Goal: Information Seeking & Learning: Find specific fact

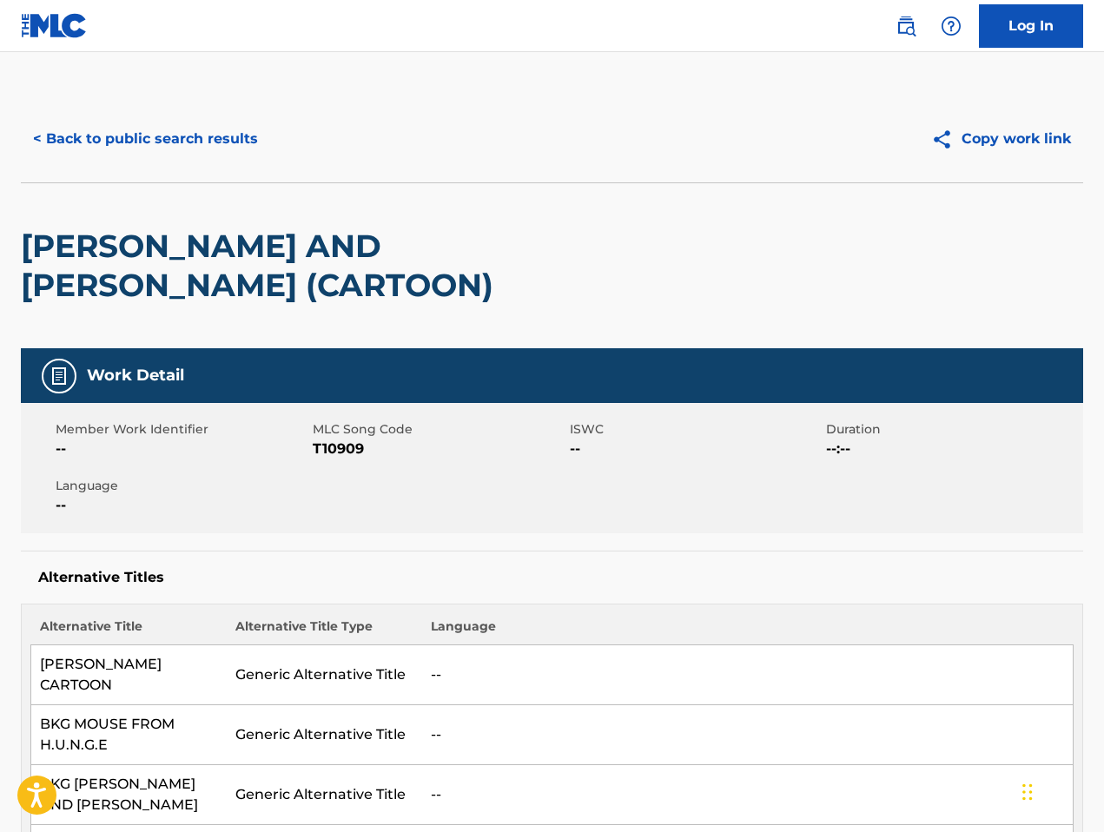
click at [910, 30] on img at bounding box center [906, 26] width 21 height 21
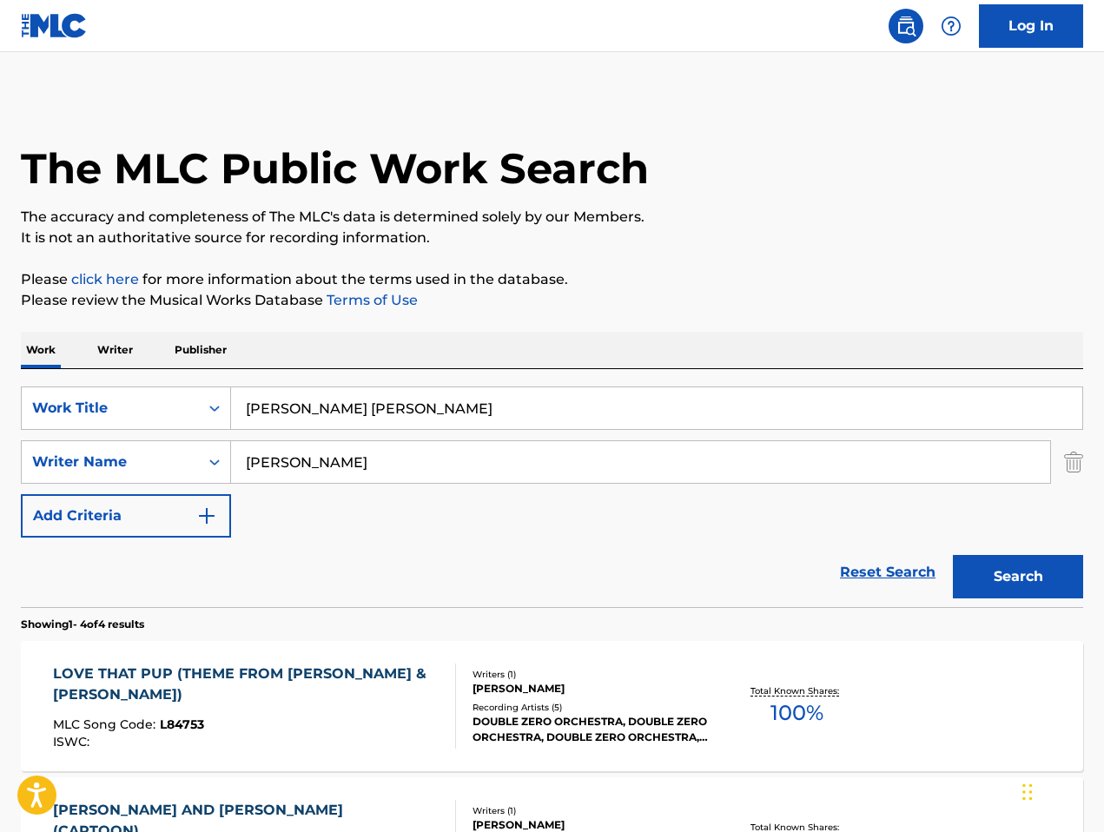
click at [564, 461] on input "[PERSON_NAME]" at bounding box center [640, 462] width 819 height 42
paste input "[PERSON_NAME]"
type input "[PERSON_NAME]"
click at [424, 407] on input "[PERSON_NAME] [PERSON_NAME]" at bounding box center [656, 408] width 851 height 42
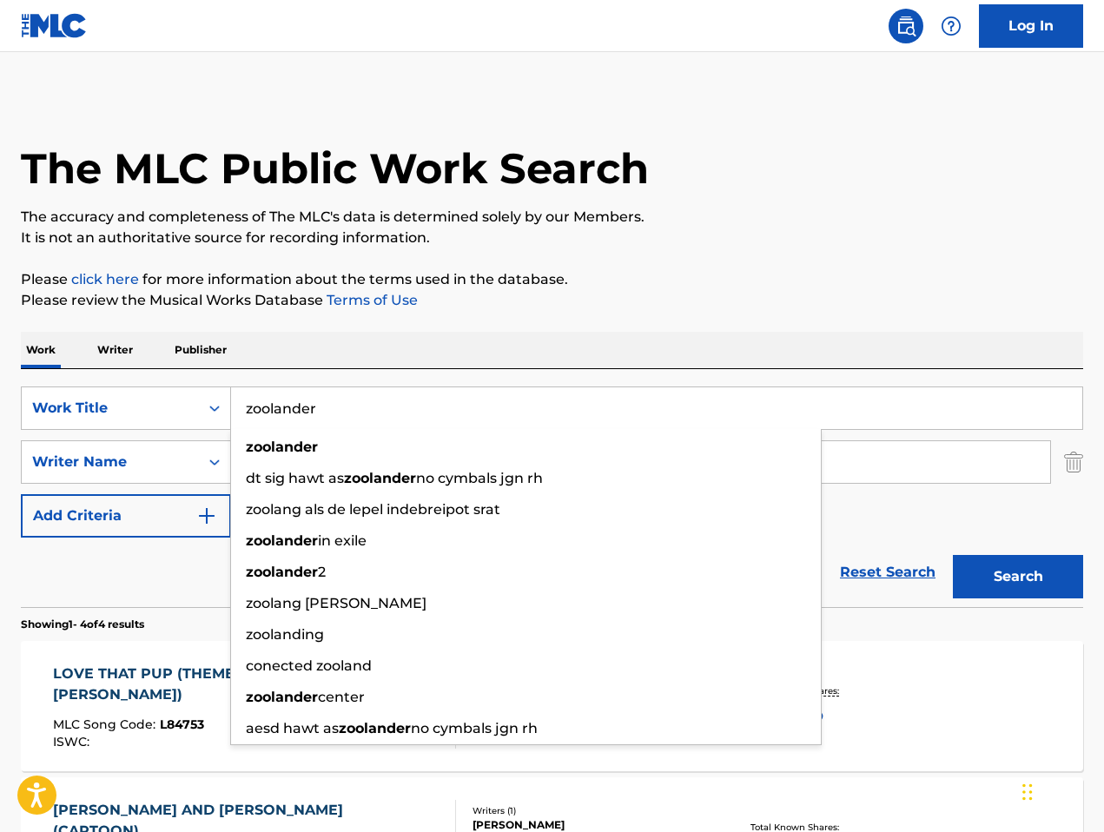
type input "zoolander"
click at [953, 555] on button "Search" at bounding box center [1018, 576] width 130 height 43
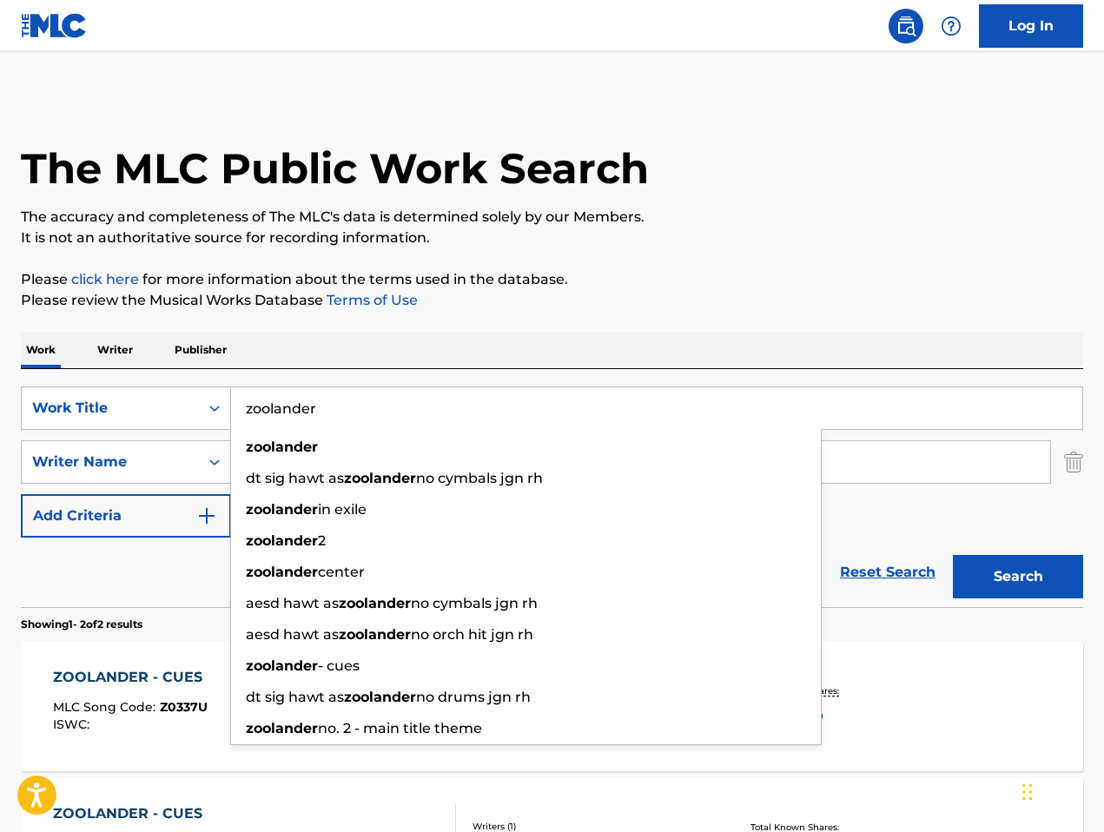
click at [778, 272] on p "Please click here for more information about the terms used in the database." at bounding box center [552, 279] width 1063 height 21
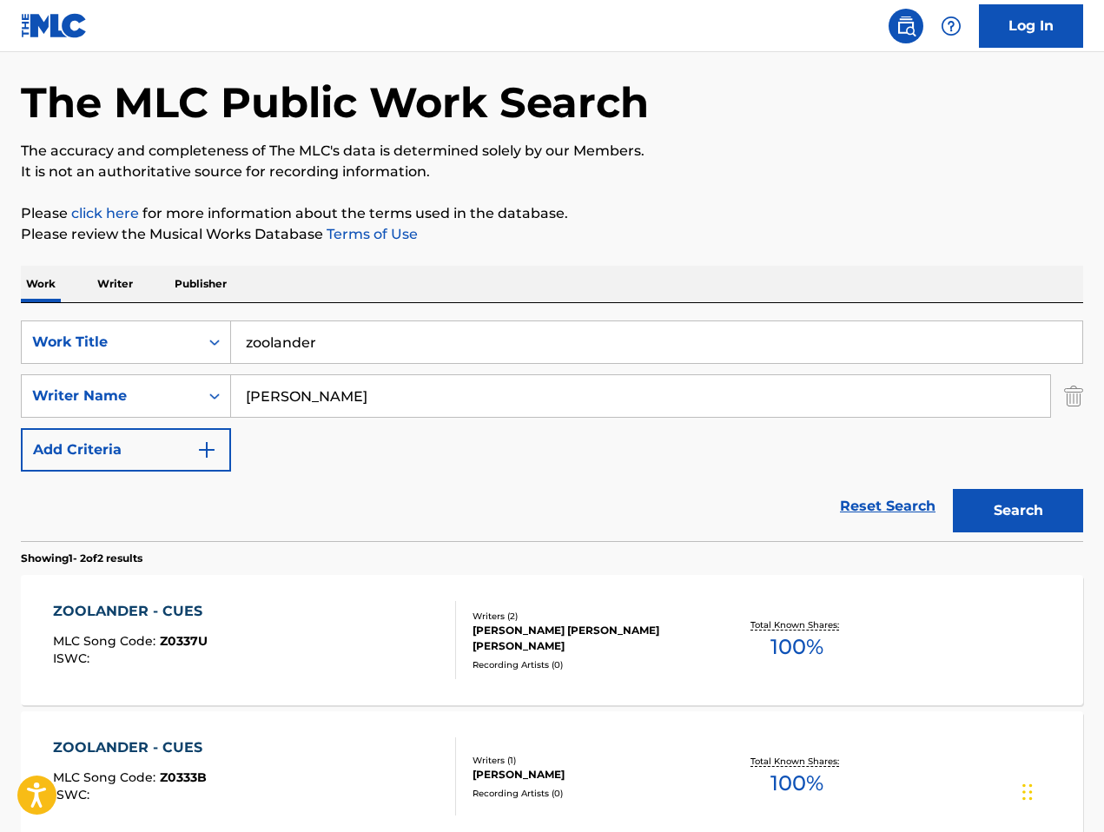
scroll to position [174, 0]
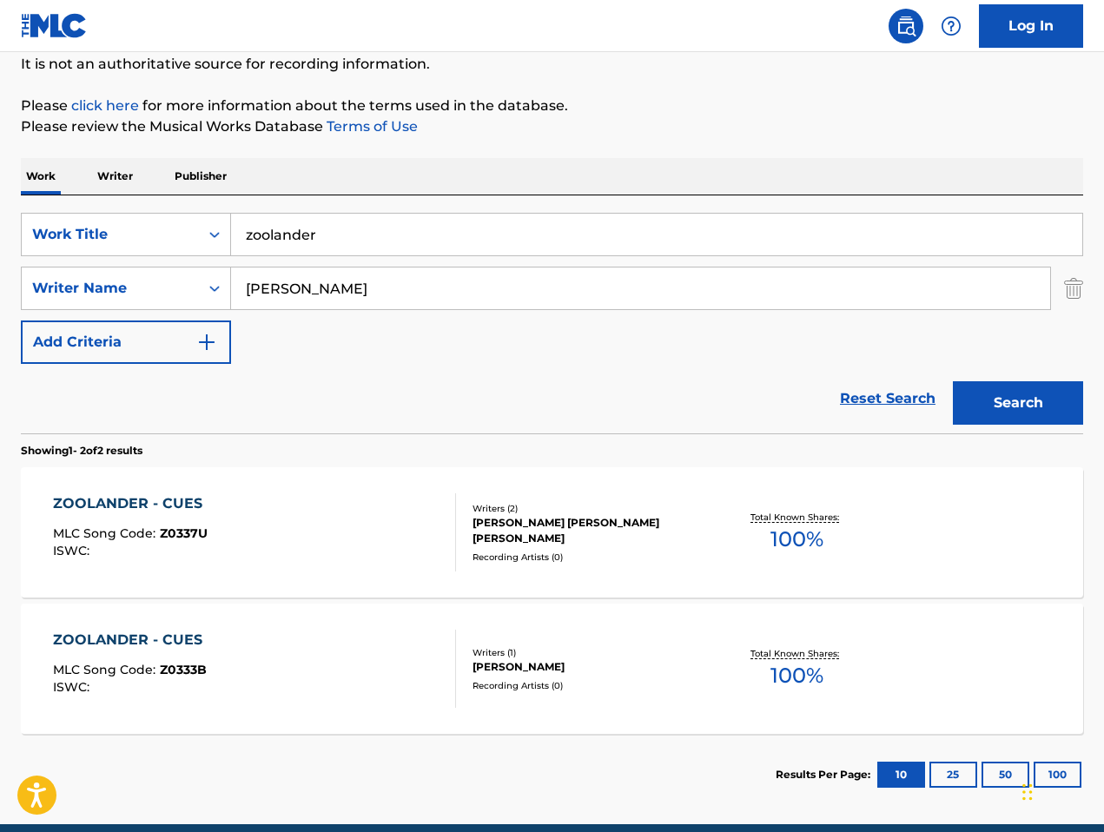
click at [337, 655] on div "ZOOLANDER - CUES MLC Song Code : Z0333B ISWC :" at bounding box center [255, 669] width 404 height 78
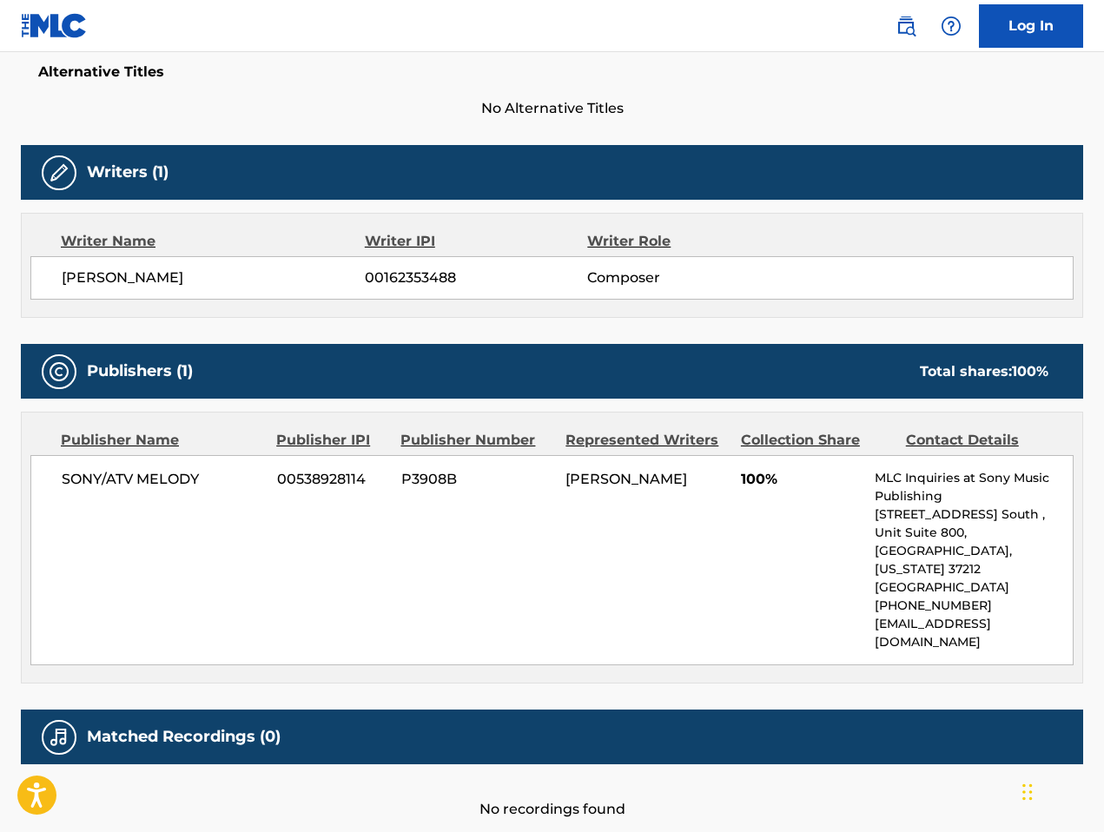
scroll to position [527, 0]
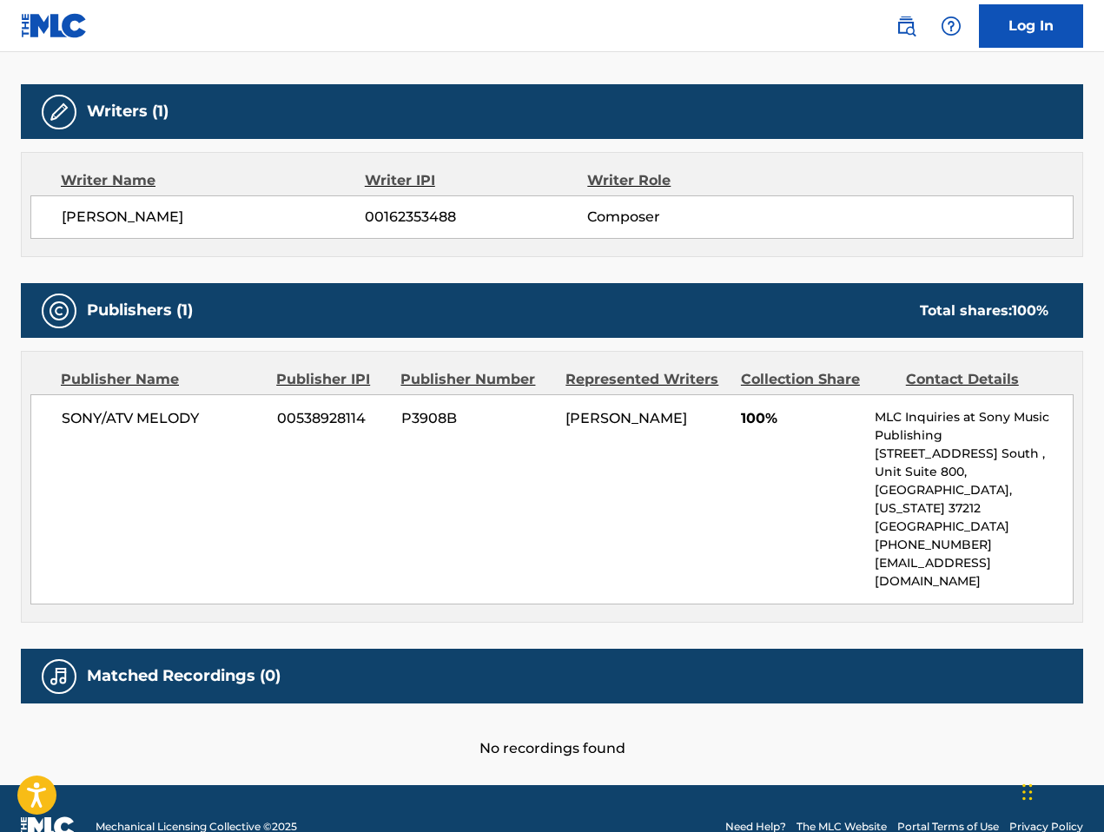
click at [899, 33] on img at bounding box center [906, 26] width 21 height 21
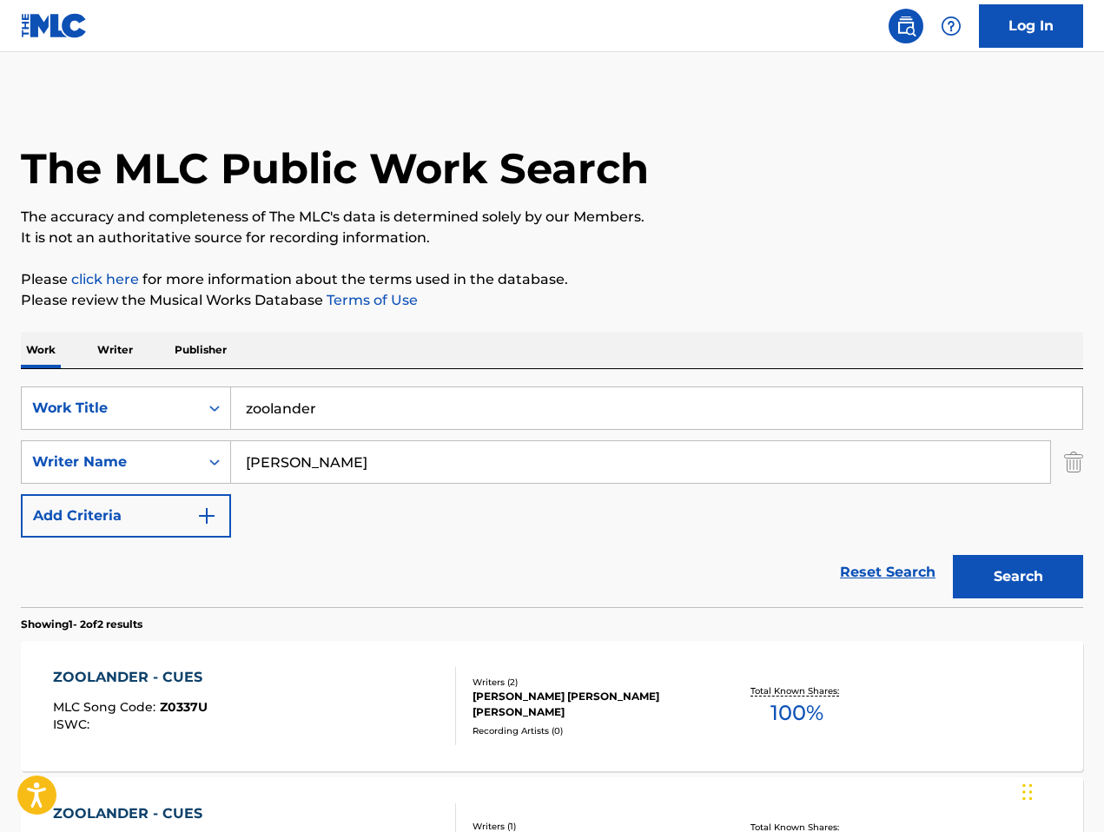
click at [525, 487] on div "SearchWithCriteria6fd22e32-16dc-4b13-9b08-5c39f52c46d5 Work Title zoolander Sea…" at bounding box center [552, 462] width 1063 height 151
click at [524, 481] on input "[PERSON_NAME]" at bounding box center [640, 462] width 819 height 42
click at [486, 407] on input "zoolander" at bounding box center [656, 408] width 851 height 42
paste input "war [PERSON_NAME]"
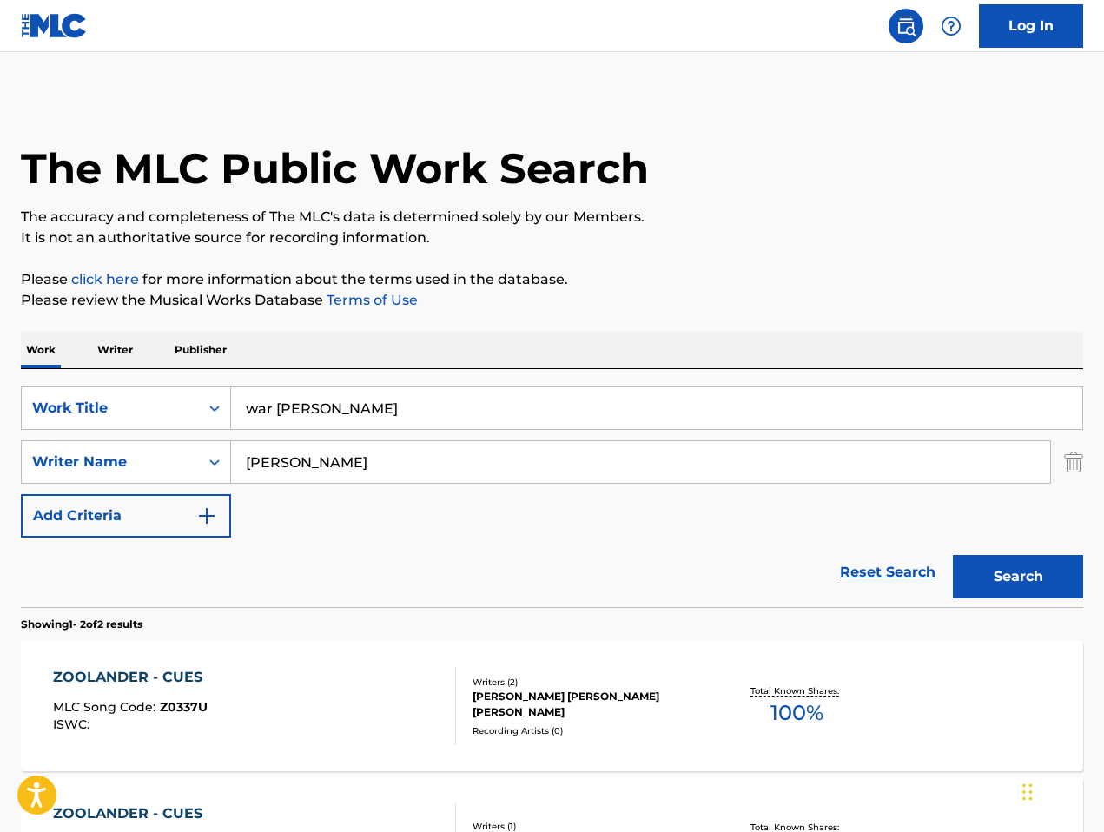
drag, startPoint x: 277, startPoint y: 404, endPoint x: 633, endPoint y: 387, distance: 355.7
click at [635, 386] on div "SearchWithCriteria6fd22e32-16dc-4b13-9b08-5c39f52c46d5 Work Title war [PERSON_N…" at bounding box center [552, 488] width 1063 height 238
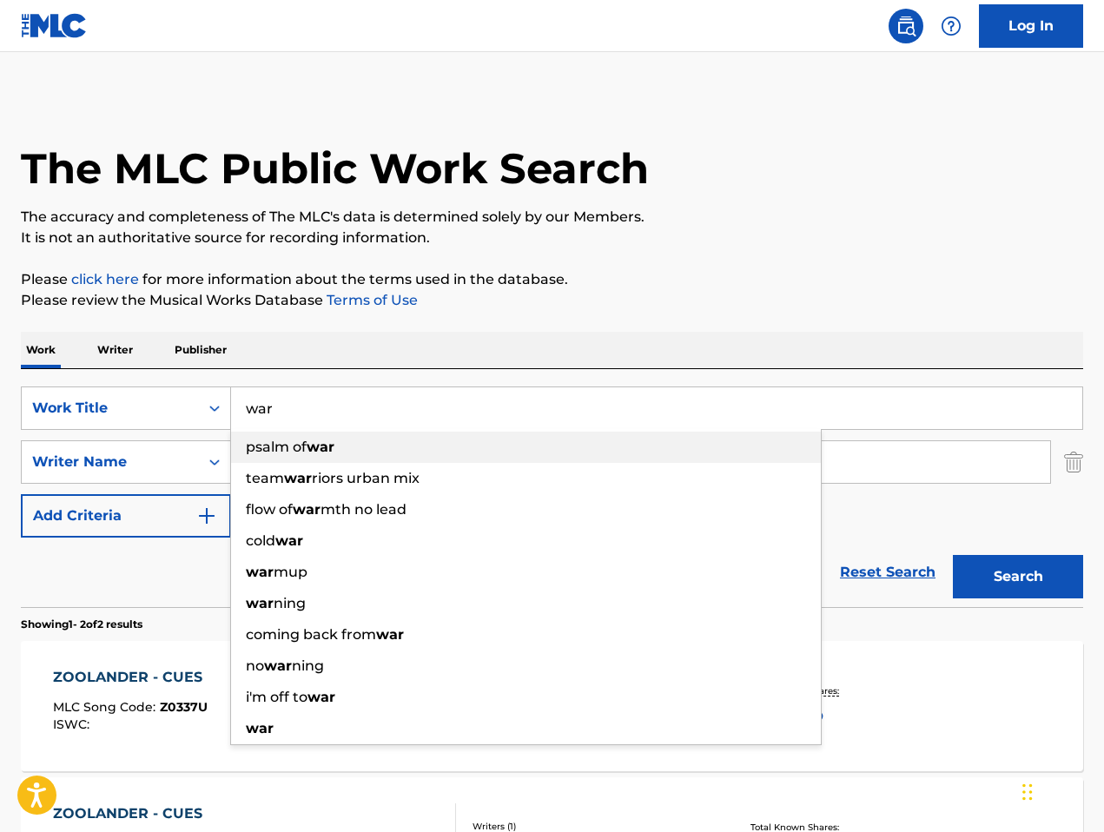
click at [478, 460] on div "psalm of war" at bounding box center [526, 447] width 590 height 31
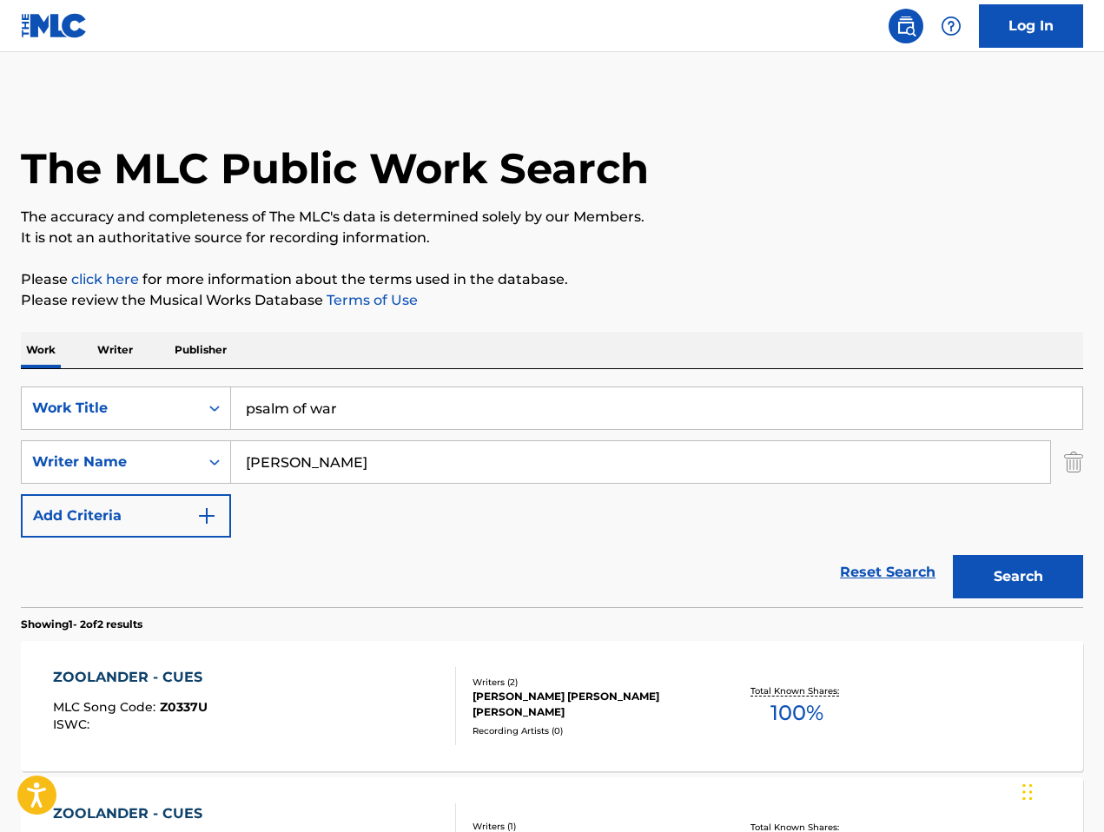
click at [495, 416] on input "psalm of war" at bounding box center [656, 408] width 851 height 42
paste input "war [PERSON_NAME]"
drag, startPoint x: 277, startPoint y: 411, endPoint x: 719, endPoint y: 387, distance: 442.0
click at [719, 387] on div "war [PERSON_NAME]" at bounding box center [657, 408] width 852 height 43
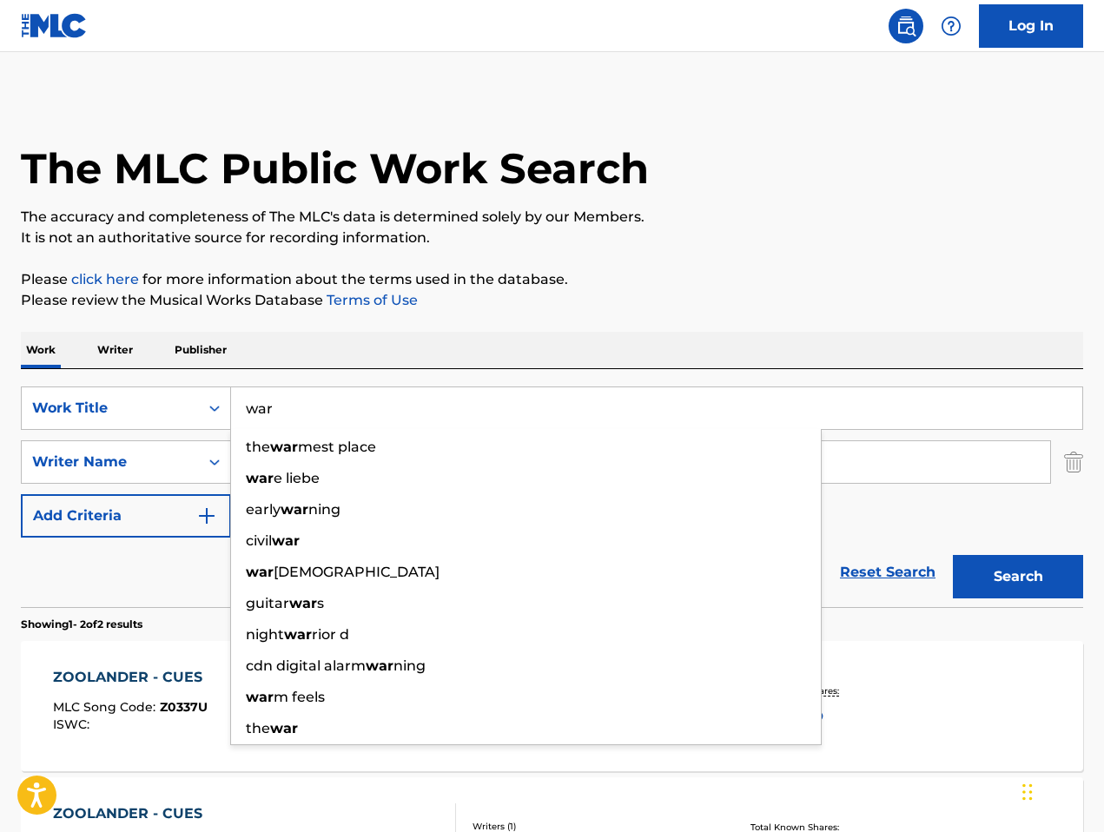
type input "war"
click at [894, 473] on input "[PERSON_NAME]" at bounding box center [640, 462] width 819 height 42
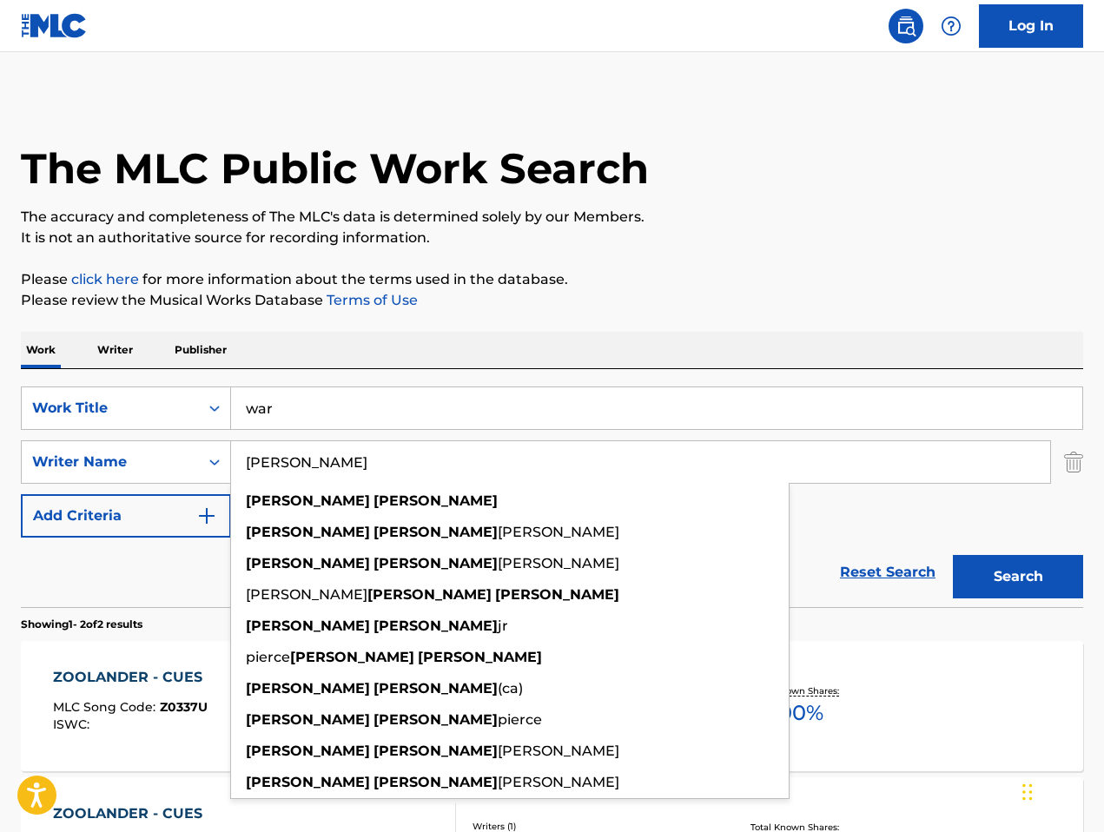
paste input "war [PERSON_NAME]"
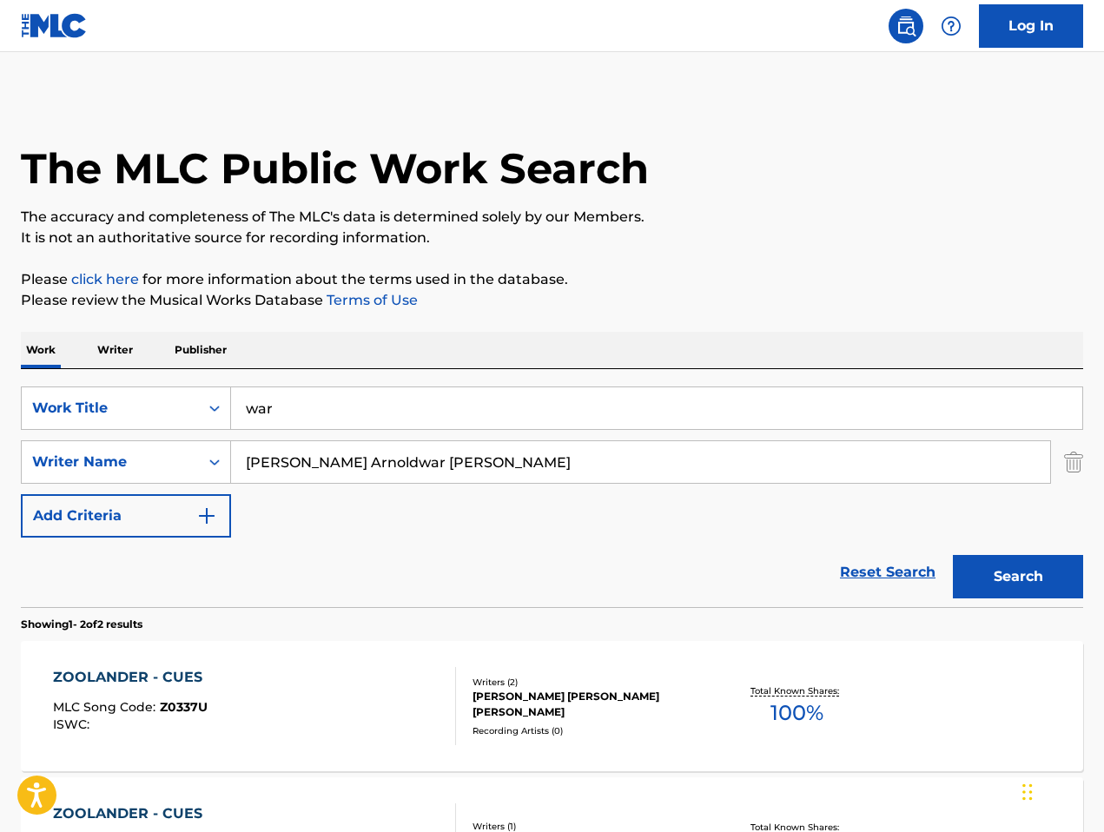
paste input "Search Form"
type input "[PERSON_NAME]"
click at [953, 555] on button "Search" at bounding box center [1018, 576] width 130 height 43
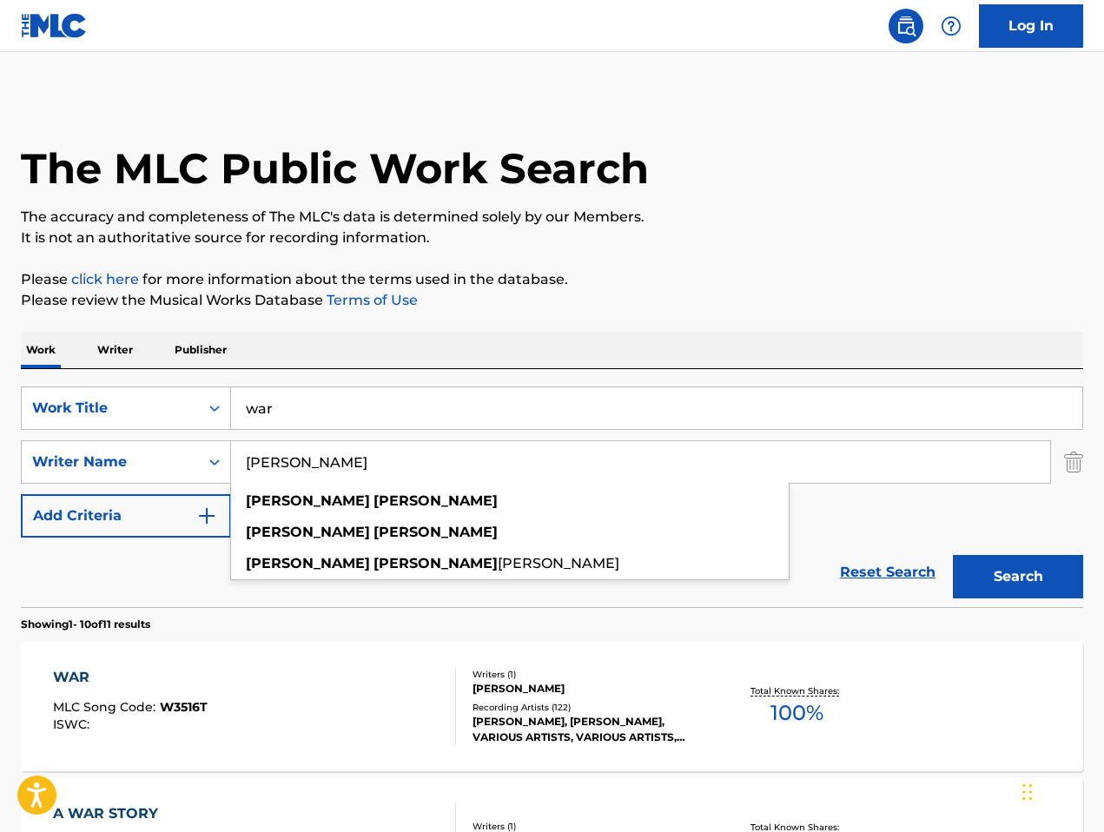
click at [228, 649] on div "WAR MLC Song Code : W3516T ISWC : Writers ( 1 ) [PERSON_NAME] Recording Artists…" at bounding box center [552, 706] width 1063 height 130
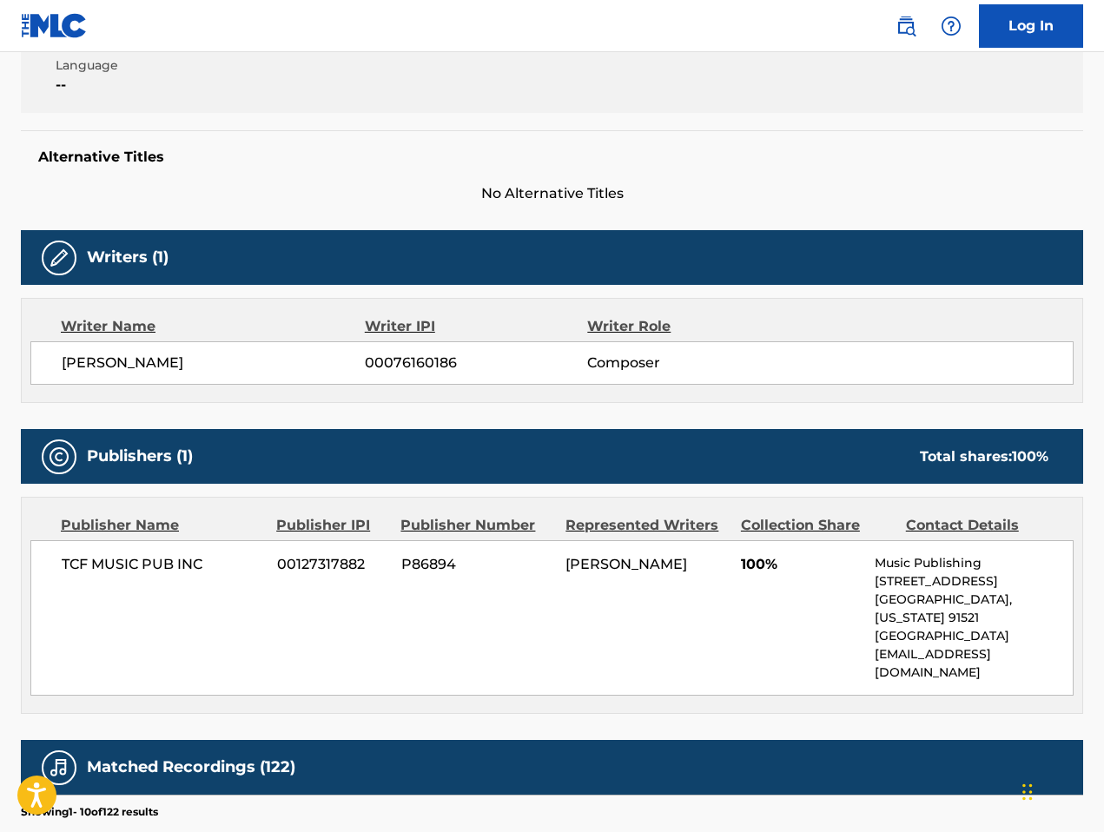
scroll to position [434, 0]
